Goal: Transaction & Acquisition: Purchase product/service

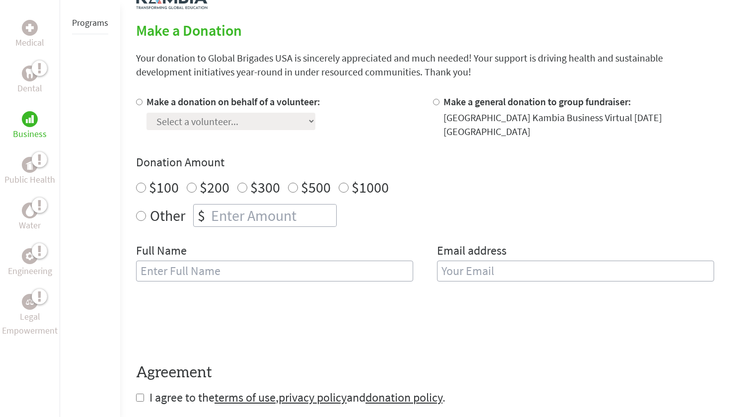
radio input "true"
click at [260, 221] on input "number" at bounding box center [272, 216] width 127 height 22
type input "125"
click at [381, 218] on div "Other $ 125" at bounding box center [425, 215] width 578 height 23
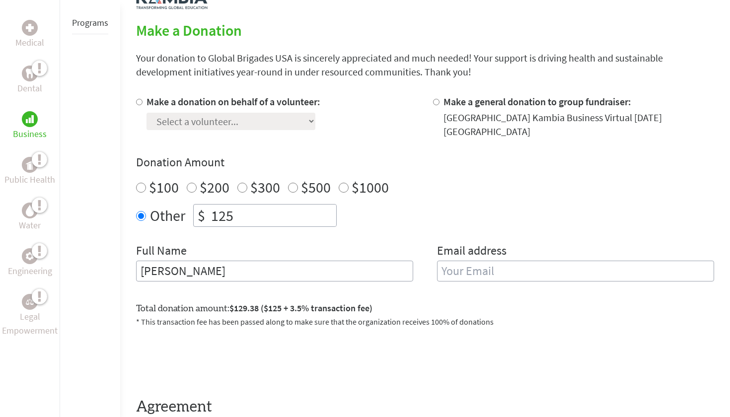
type input "[PERSON_NAME]"
type input "[EMAIL_ADDRESS][DOMAIN_NAME]"
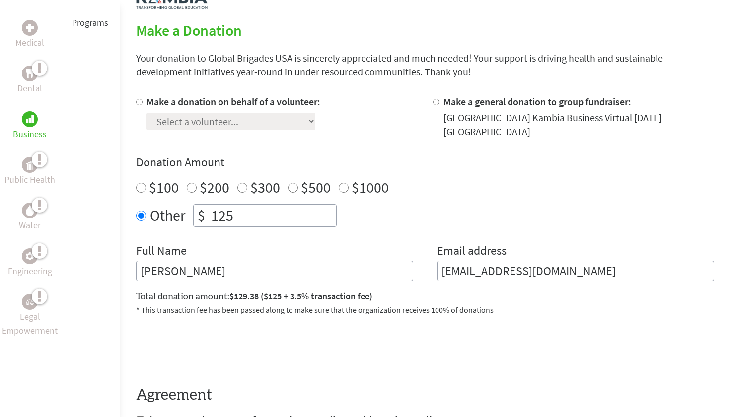
click at [441, 196] on div "Donation Amount $100 $200 $300 $500 $1000 Other $ 125" at bounding box center [425, 190] width 578 height 72
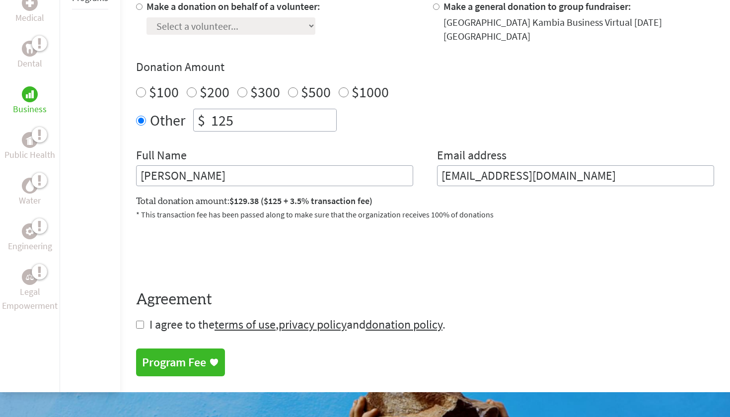
scroll to position [317, 0]
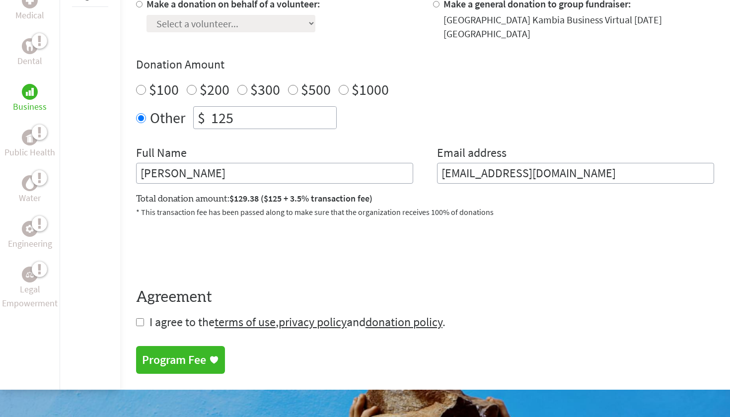
click at [143, 324] on input "checkbox" at bounding box center [140, 322] width 8 height 8
checkbox input "true"
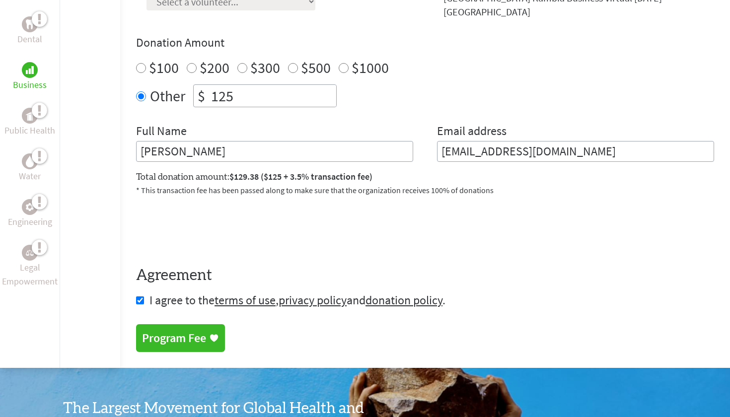
scroll to position [353, 0]
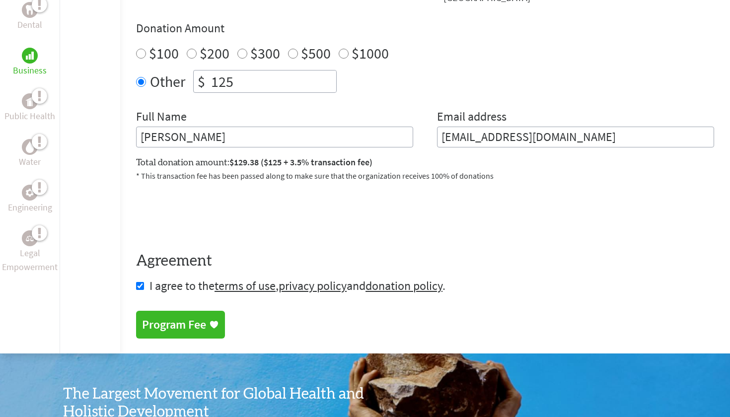
click at [177, 321] on div "Program Fee" at bounding box center [174, 325] width 64 height 16
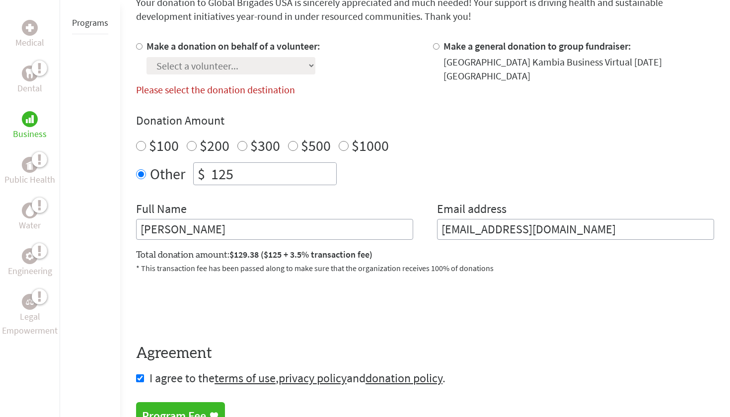
scroll to position [233, 0]
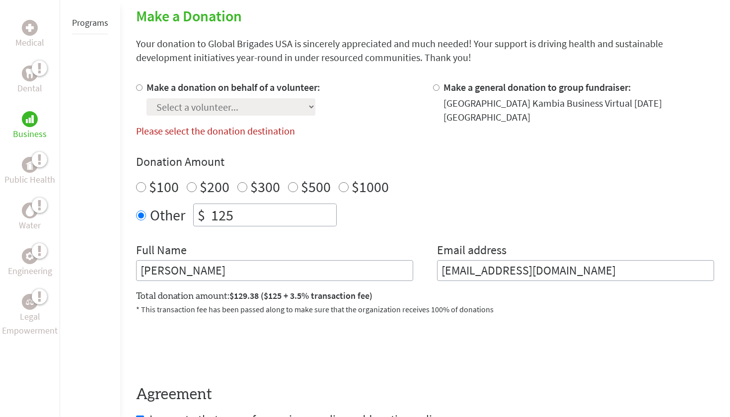
click at [141, 88] on input "Make a donation on behalf of a volunteer:" at bounding box center [139, 87] width 6 height 6
radio input "true"
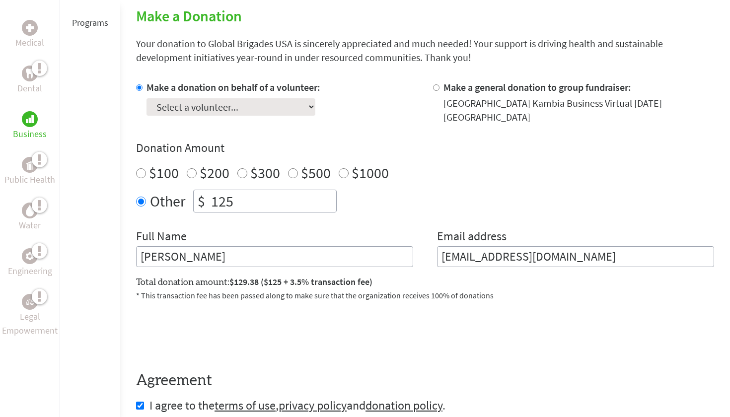
select select "357813EB-8F7A-11F0-9E6E-42010A400005"
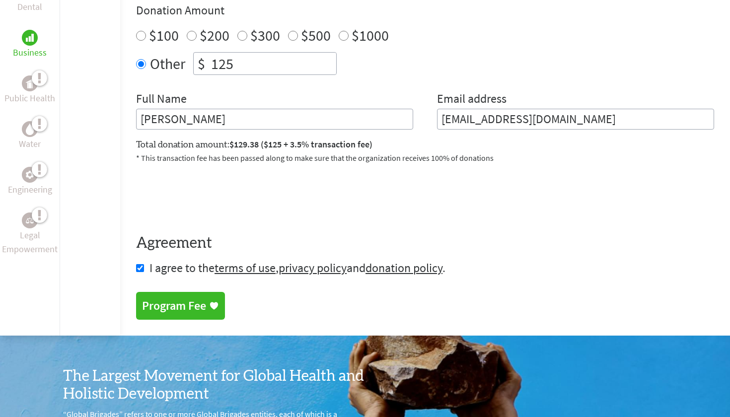
scroll to position [394, 0]
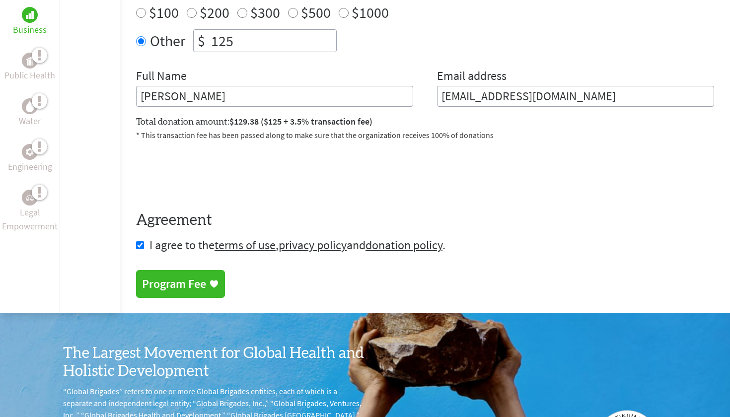
click at [194, 277] on link "Program Fee" at bounding box center [180, 284] width 89 height 28
